Goal: Find specific page/section: Find specific page/section

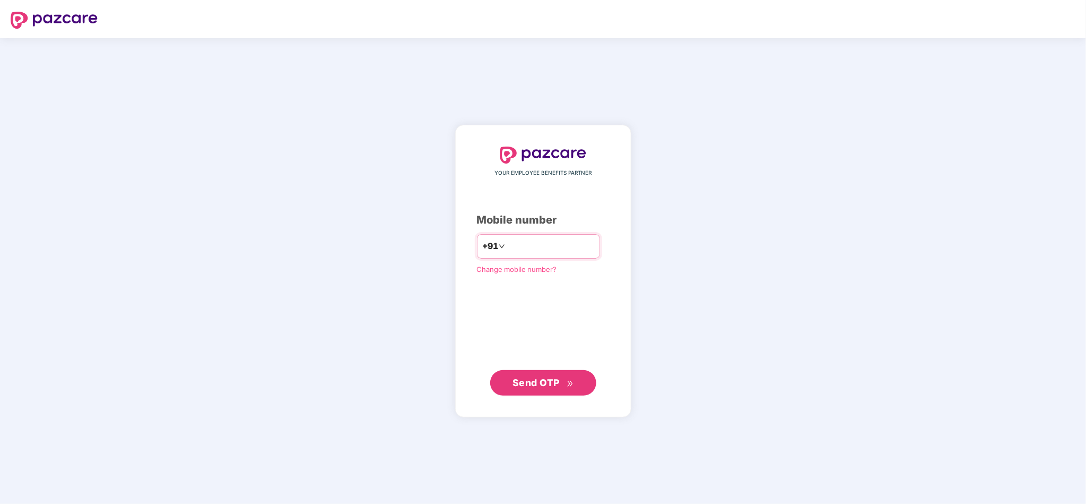
click at [575, 244] on input "number" at bounding box center [550, 246] width 87 height 17
type input "**********"
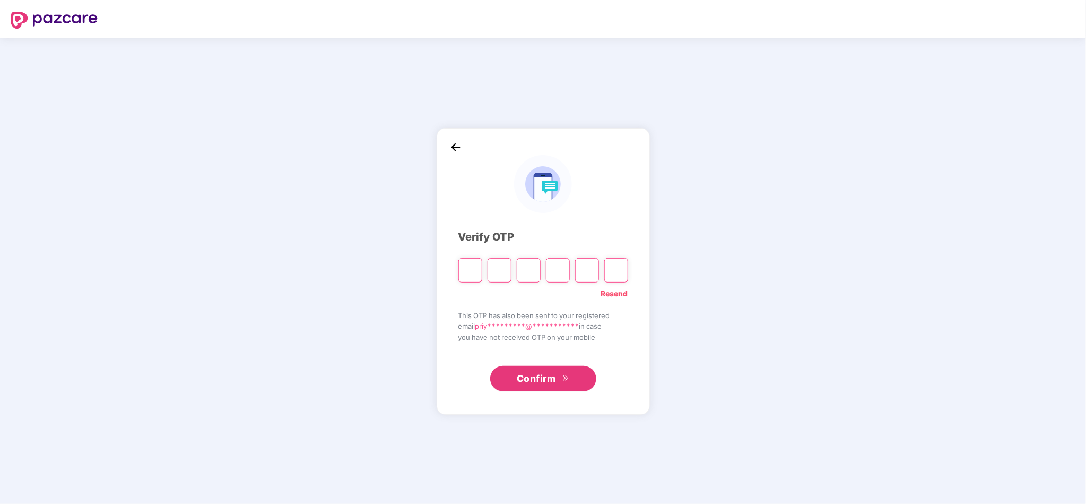
type input "*"
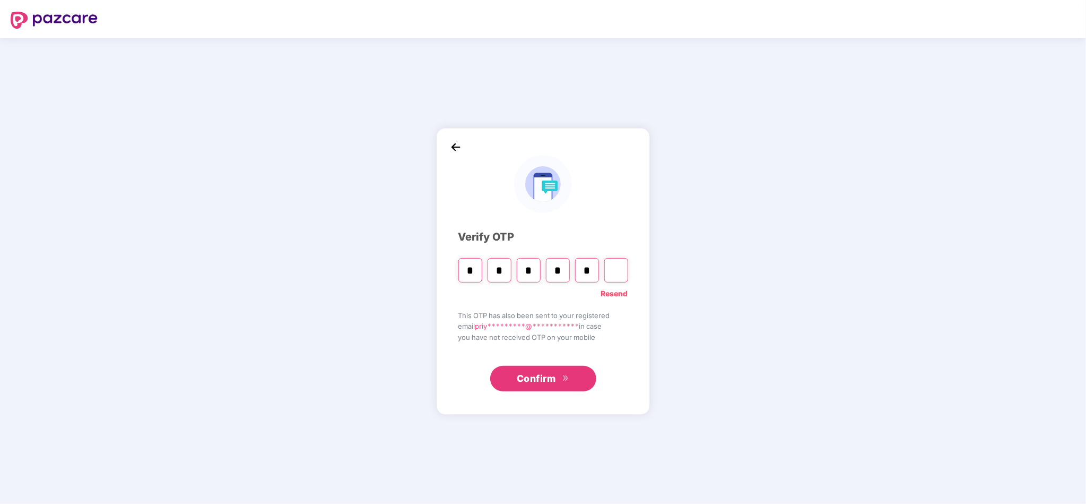
type input "*"
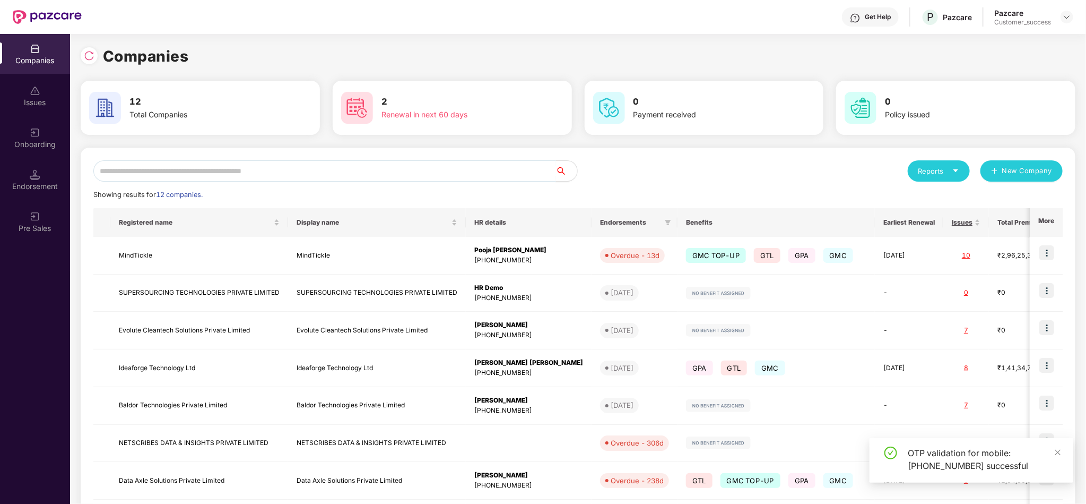
click at [252, 170] on input "text" at bounding box center [324, 170] width 463 height 21
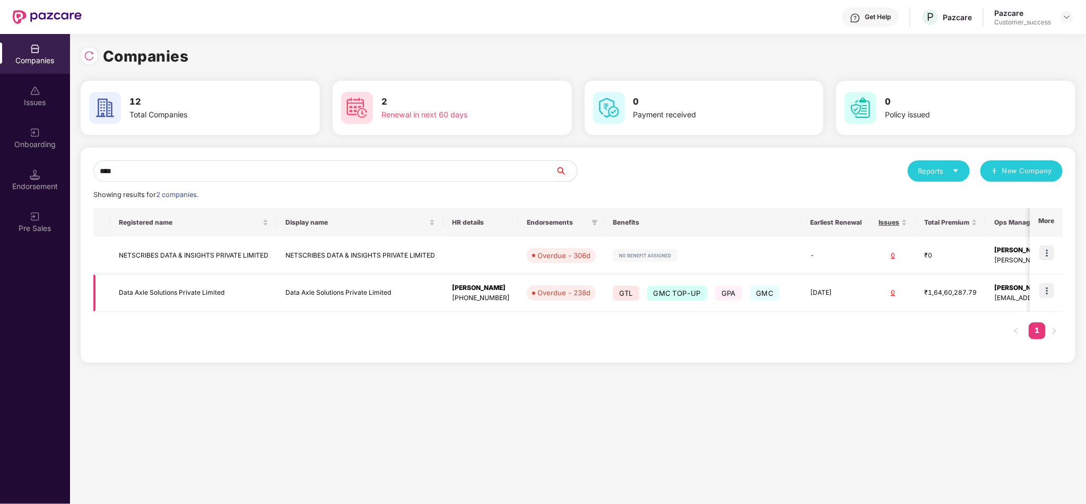
type input "****"
click at [1053, 285] on img at bounding box center [1046, 290] width 15 height 15
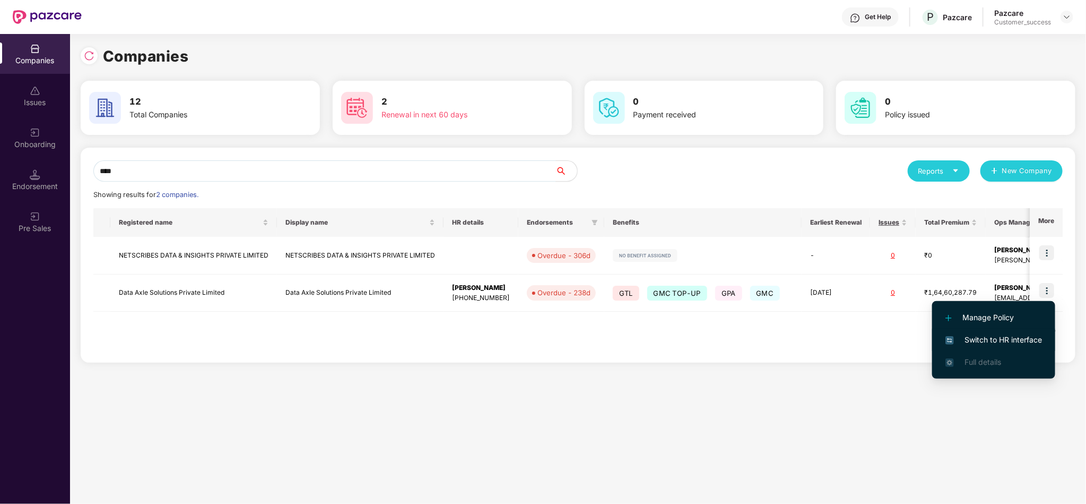
click at [1003, 344] on span "Switch to HR interface" at bounding box center [994, 340] width 97 height 12
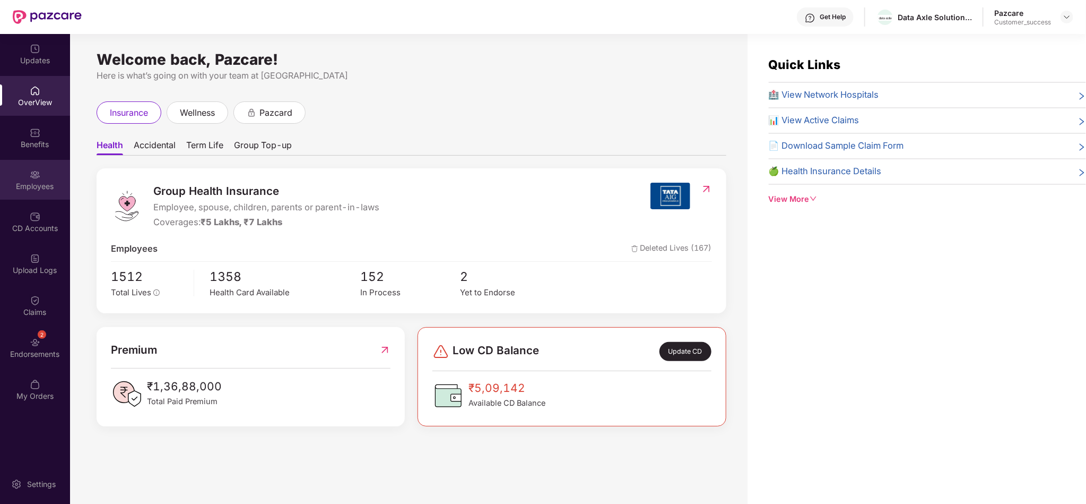
click at [0, 184] on div "Employees" at bounding box center [35, 186] width 70 height 11
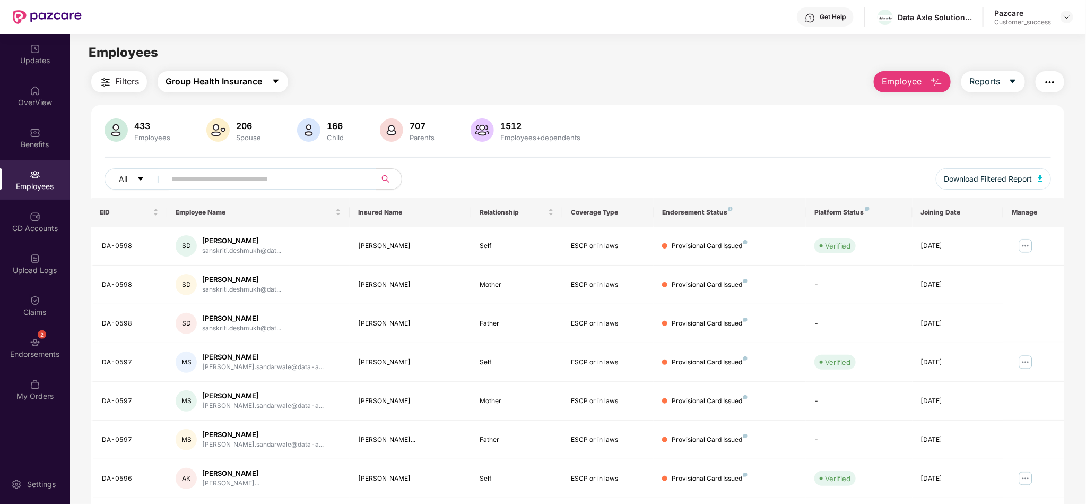
click at [235, 90] on button "Group Health Insurance" at bounding box center [223, 81] width 131 height 21
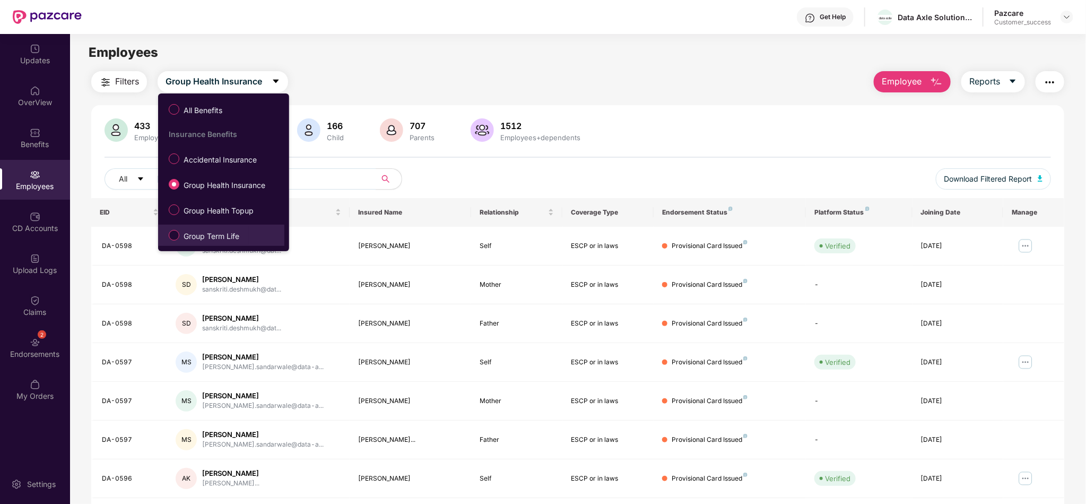
click at [218, 226] on label "Group Term Life" at bounding box center [205, 235] width 85 height 18
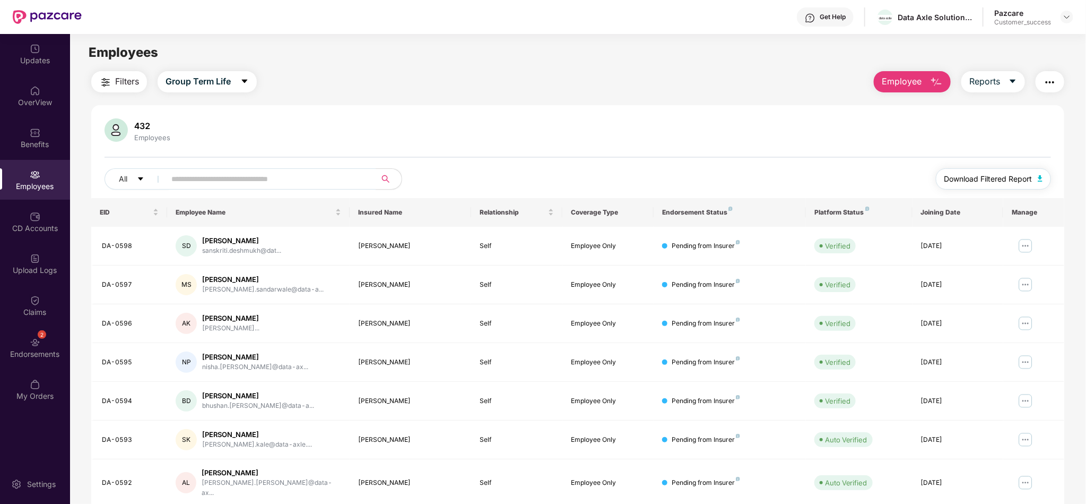
click at [1003, 174] on span "Download Filtered Report" at bounding box center [988, 179] width 88 height 12
click at [36, 148] on div "Benefits" at bounding box center [35, 144] width 70 height 11
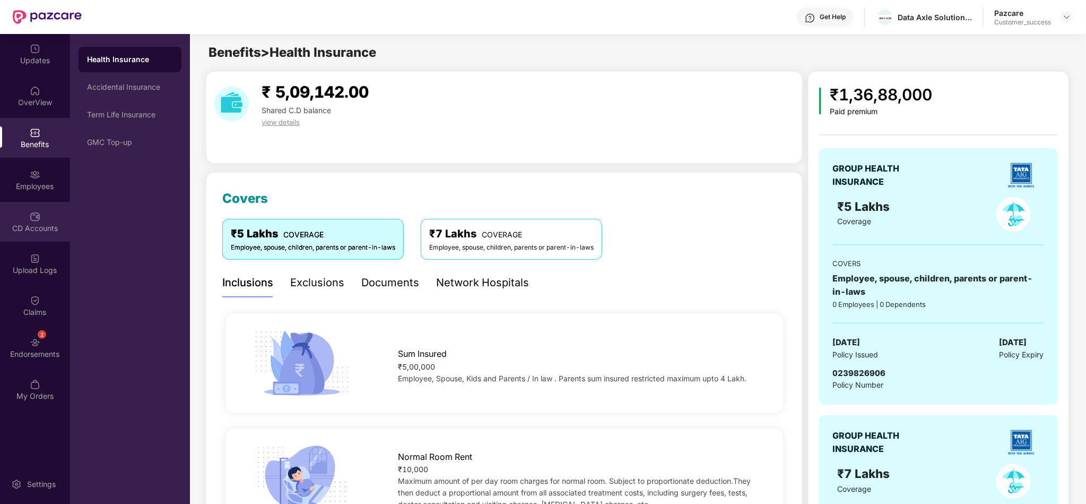
click at [39, 235] on div "CD Accounts" at bounding box center [35, 222] width 70 height 40
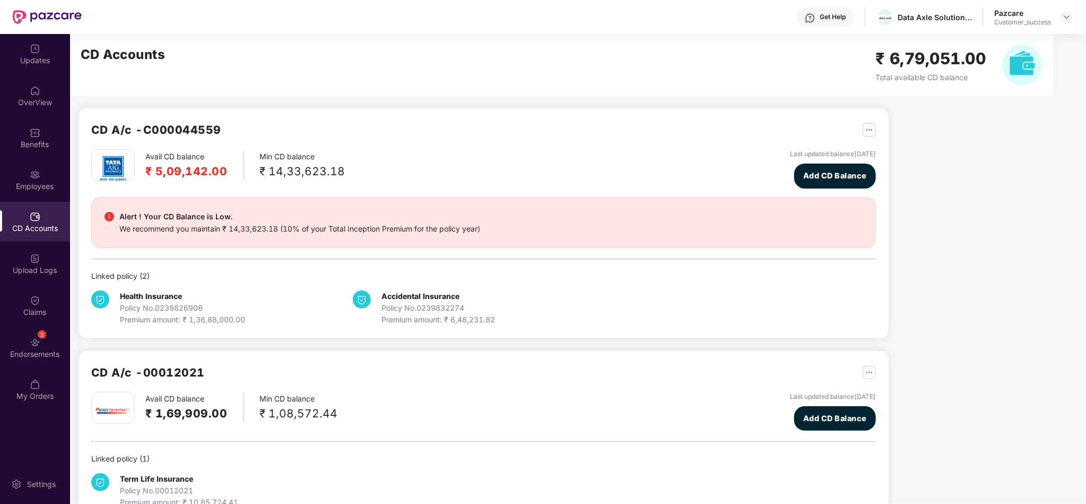
scroll to position [31, 0]
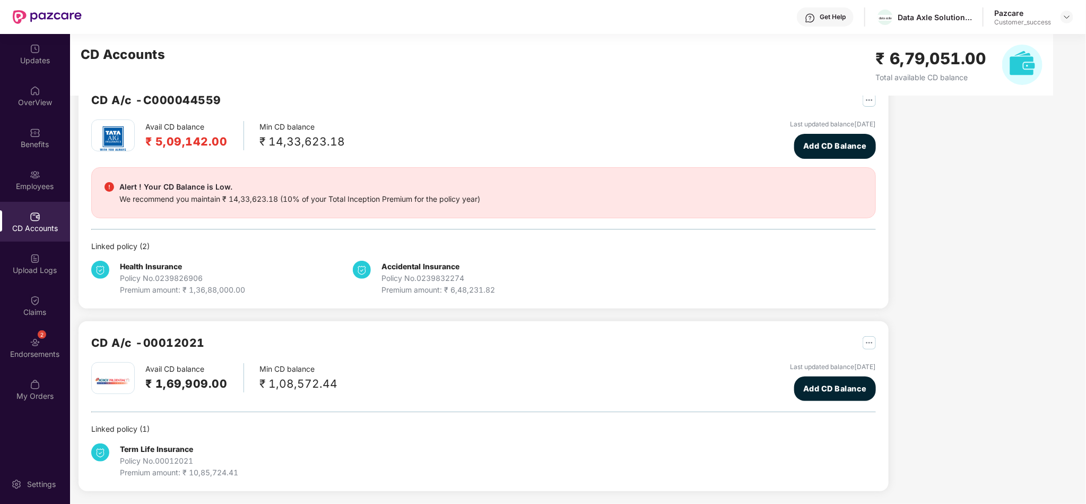
click at [174, 373] on div "Avail CD balance ₹ 1,69,909.00" at bounding box center [194, 377] width 99 height 29
click at [207, 387] on h2 "₹ 1,69,909.00" at bounding box center [186, 384] width 82 height 18
click at [1063, 15] on img at bounding box center [1067, 17] width 8 height 8
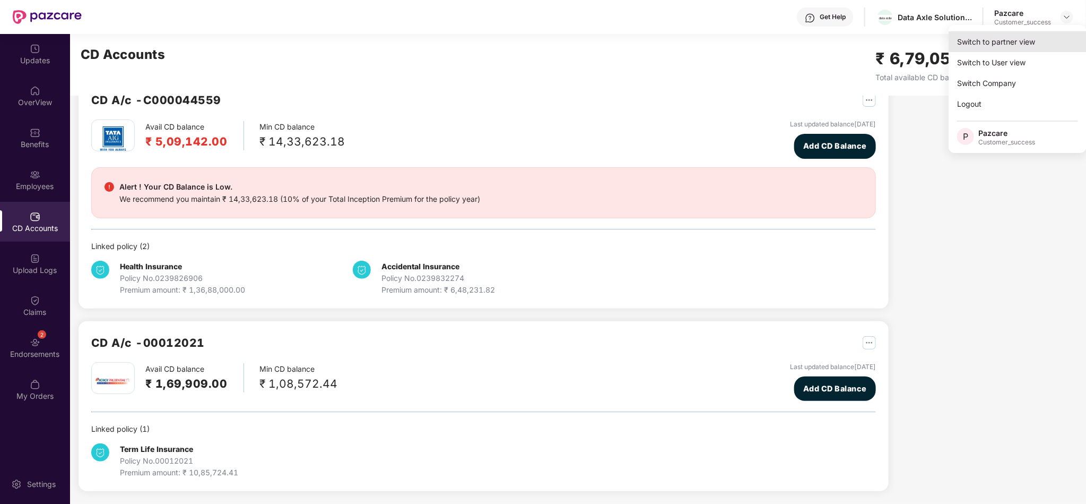
click at [1021, 44] on div "Switch to partner view" at bounding box center [1018, 41] width 138 height 21
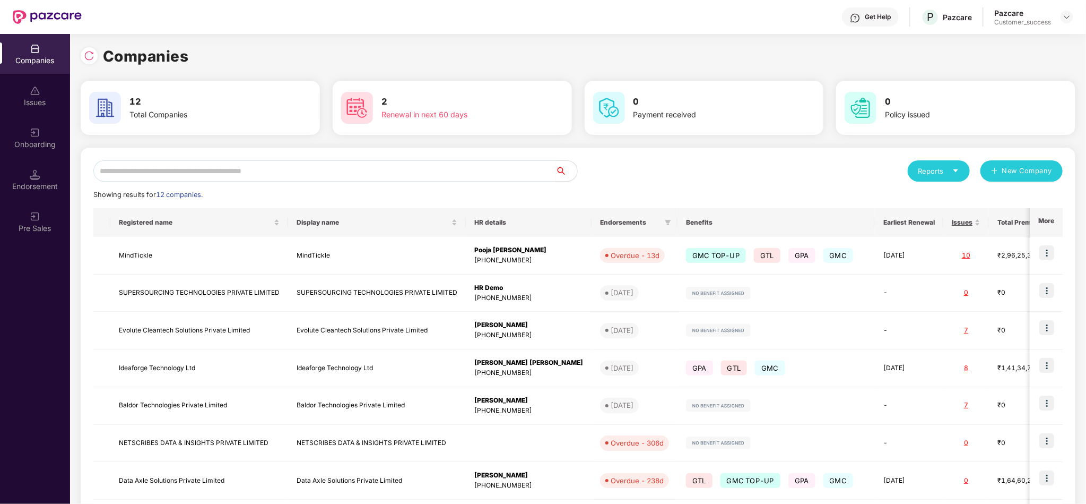
click at [376, 169] on input "text" at bounding box center [324, 170] width 463 height 21
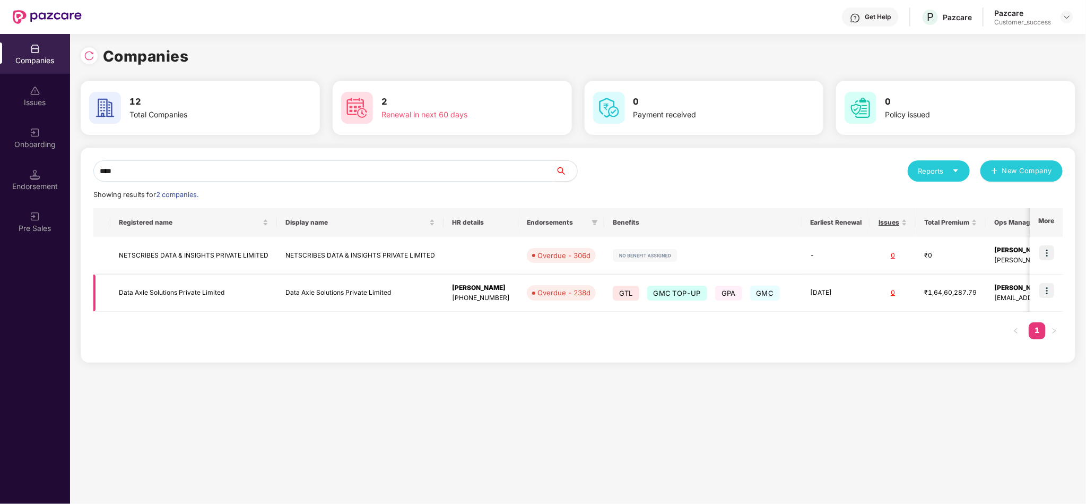
type input "****"
click at [398, 287] on td "Data Axle Solutions Private Limited" at bounding box center [360, 293] width 167 height 38
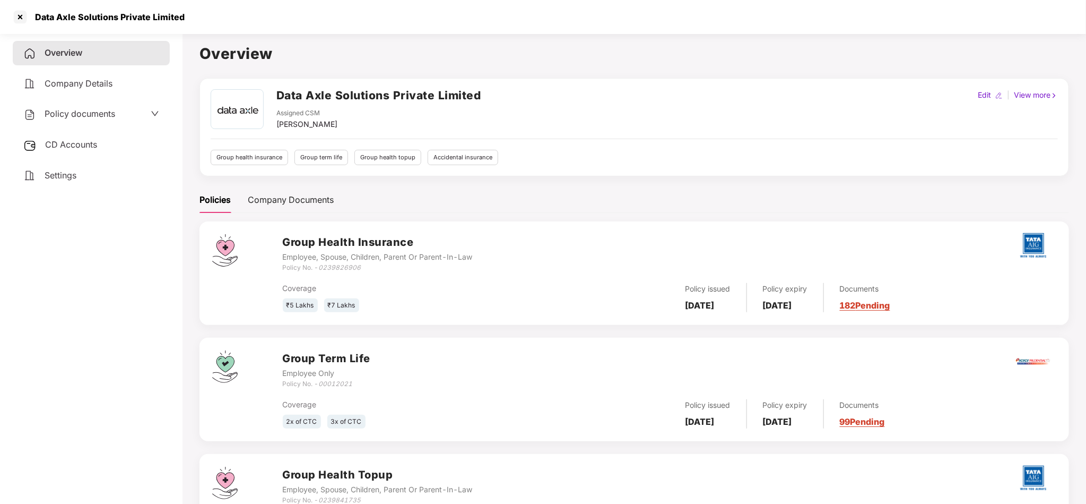
click at [110, 115] on span "Policy documents" at bounding box center [80, 113] width 71 height 11
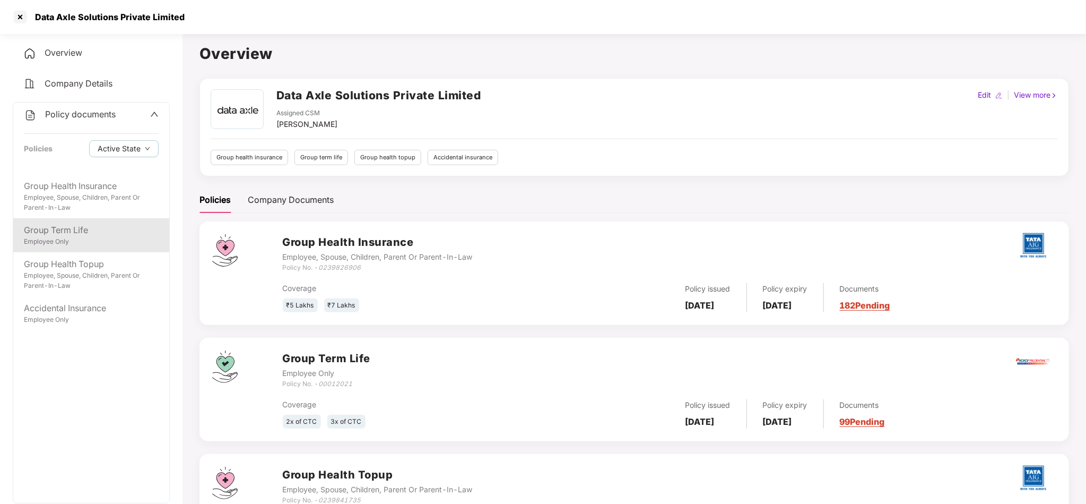
click at [88, 239] on div "Employee Only" at bounding box center [91, 242] width 135 height 10
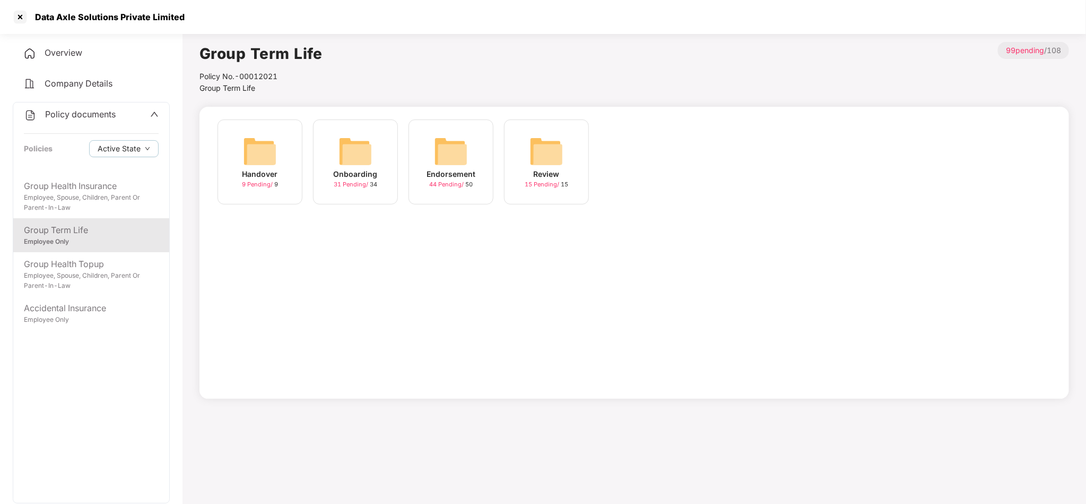
click at [379, 171] on div "Onboarding 31 Pending / 34" at bounding box center [355, 161] width 85 height 85
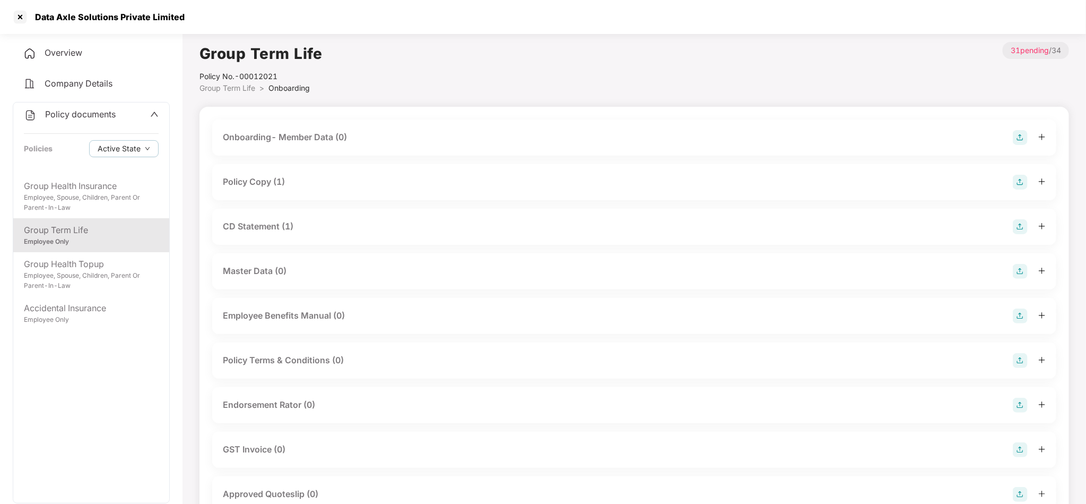
click at [303, 403] on div "Endorsement Rator (0)" at bounding box center [269, 404] width 92 height 13
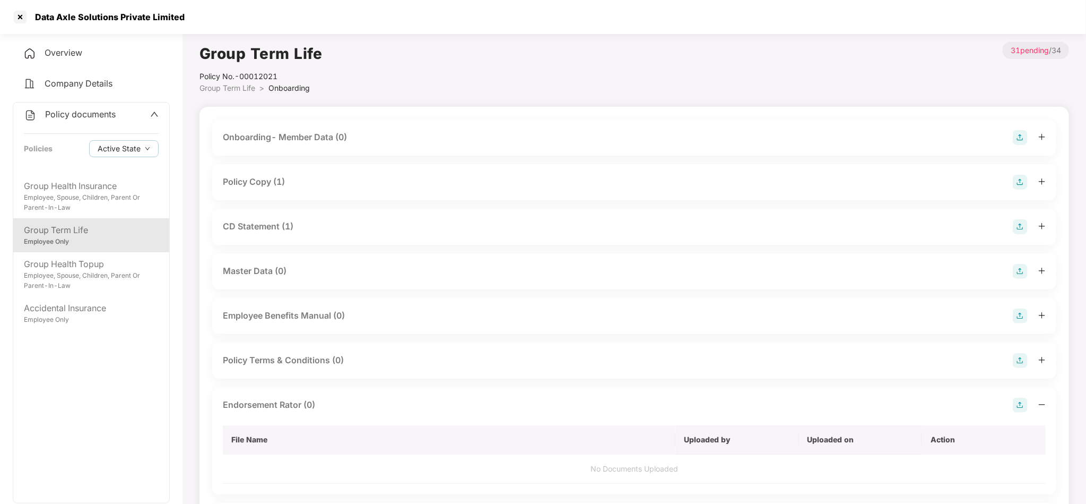
click at [322, 164] on div "Policy Copy (1)" at bounding box center [634, 182] width 844 height 36
click at [311, 179] on div "Policy Copy (1)" at bounding box center [634, 182] width 823 height 15
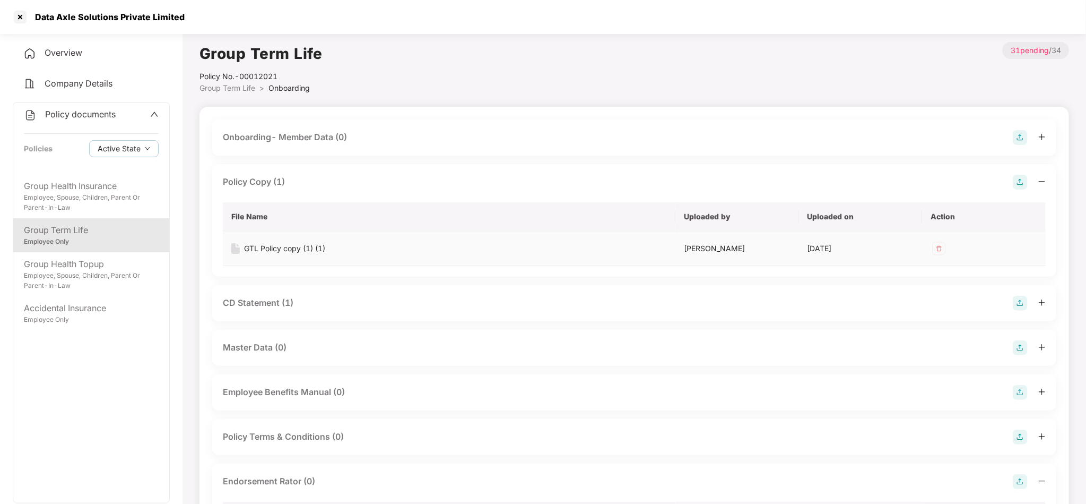
click at [295, 244] on div "GTL Policy copy (1) (1)" at bounding box center [284, 248] width 81 height 12
